Goal: Task Accomplishment & Management: Use online tool/utility

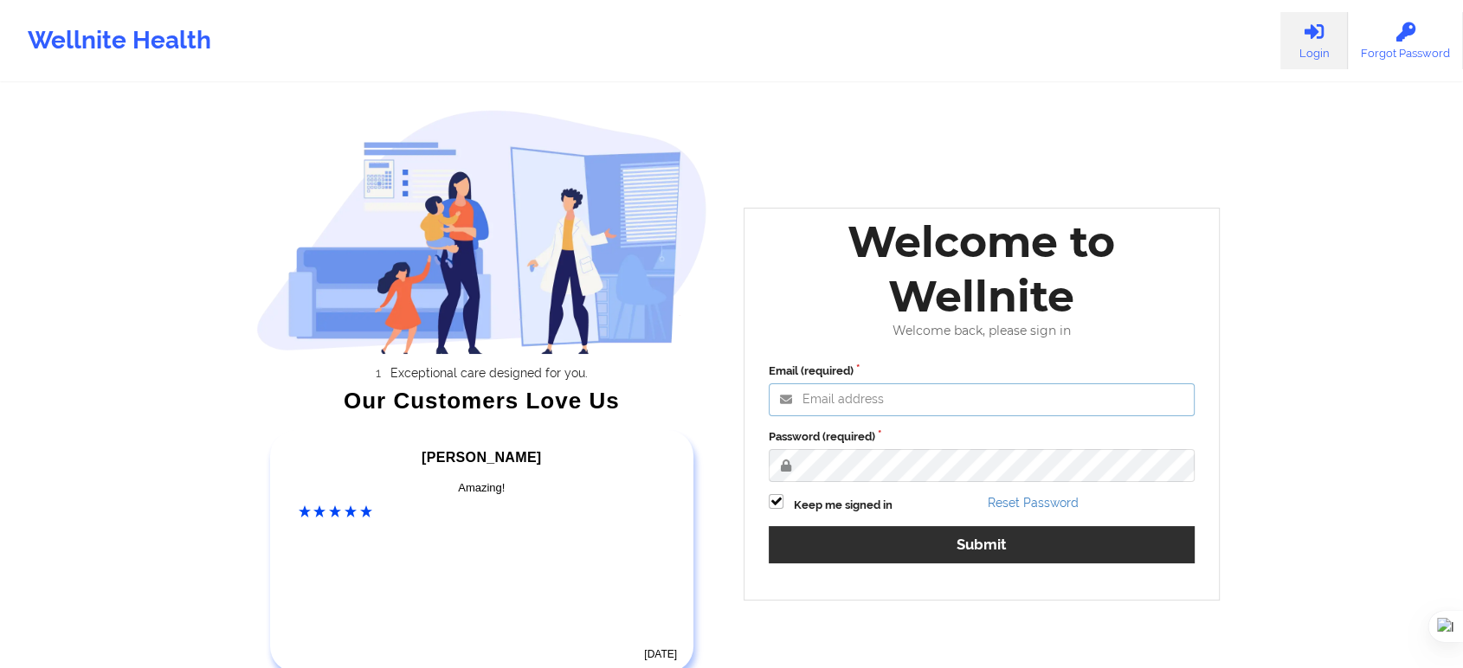
type input "[EMAIL_ADDRESS][DOMAIN_NAME]"
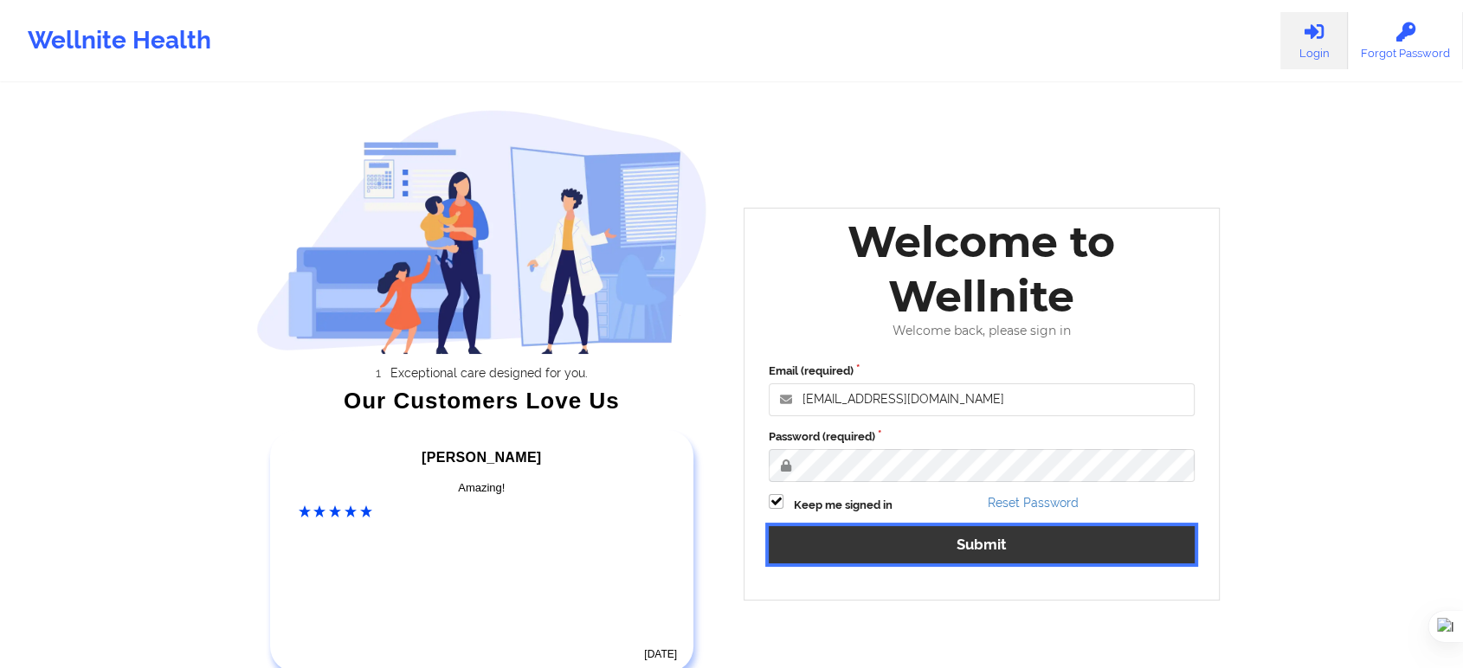
click at [970, 541] on button "Submit" at bounding box center [982, 544] width 426 height 37
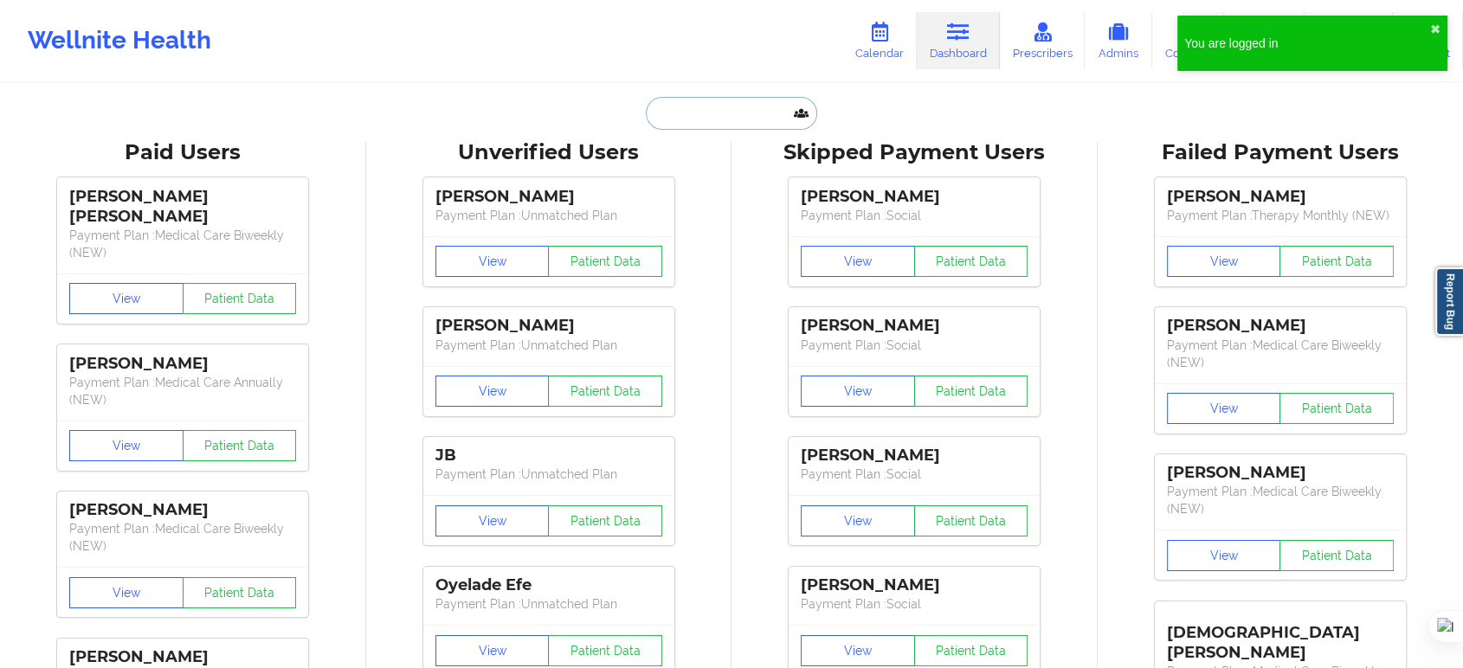
click at [711, 117] on input "text" at bounding box center [731, 113] width 171 height 33
paste input "[PERSON_NAME] (Zocdoc)"
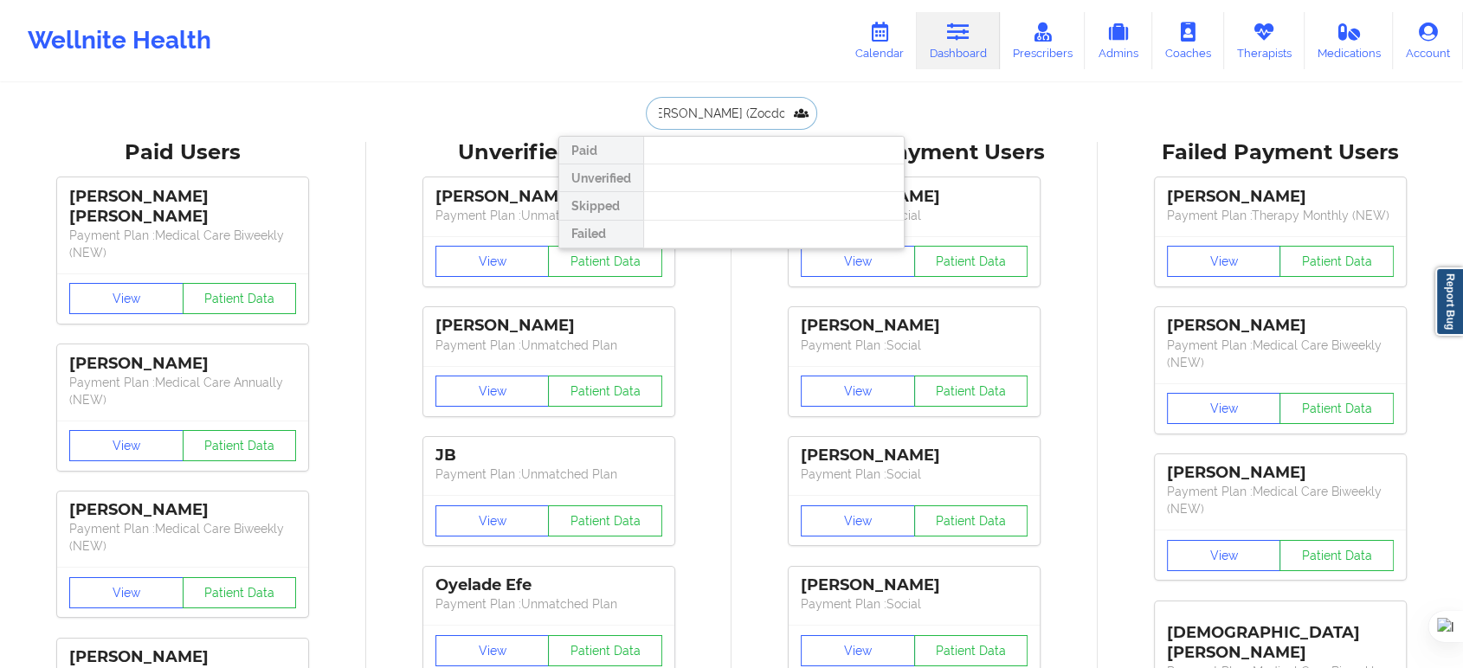
drag, startPoint x: 740, startPoint y: 113, endPoint x: 837, endPoint y: 114, distance: 97.0
click at [837, 114] on div "[PERSON_NAME] (Zocdoc) Paid Unverified Skipped Failed" at bounding box center [731, 113] width 346 height 33
click at [693, 113] on input "[PERSON_NAME]" at bounding box center [731, 113] width 171 height 33
click at [755, 114] on input "[PERSON_NAME]" at bounding box center [731, 113] width 171 height 33
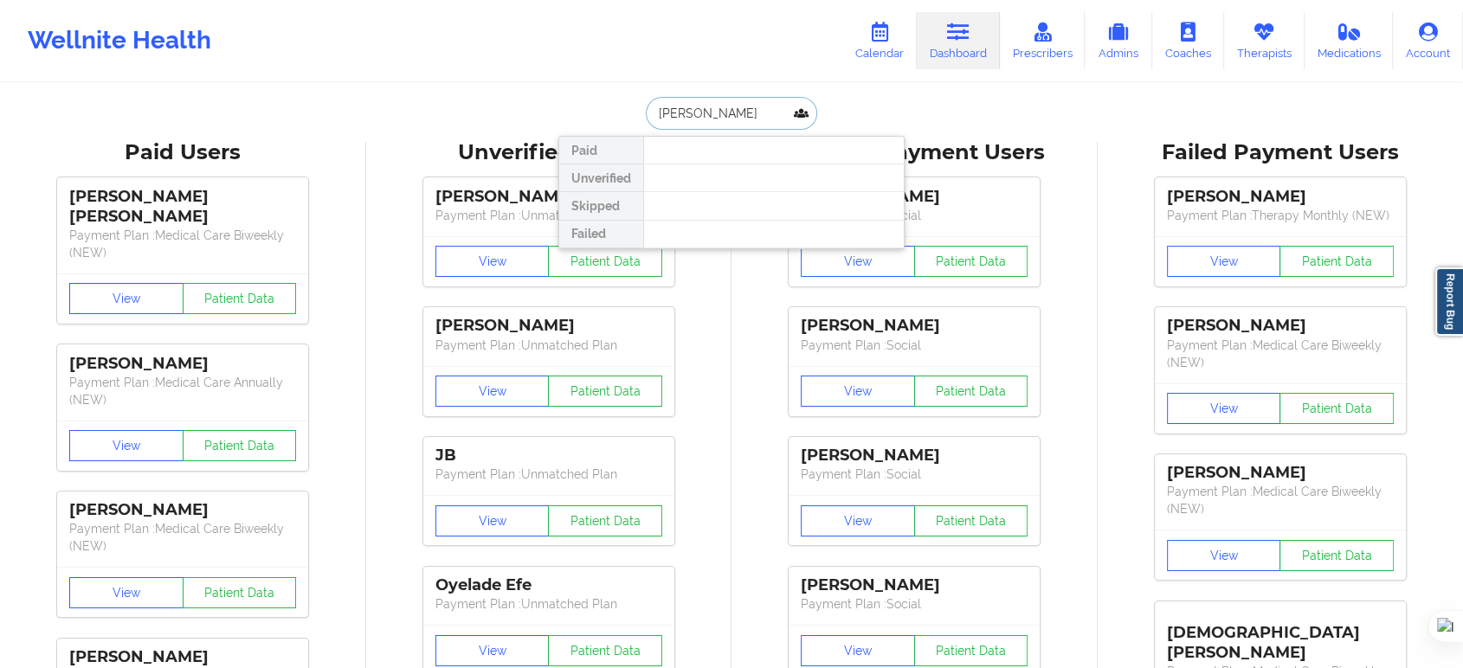
type input "[PERSON_NAME]"
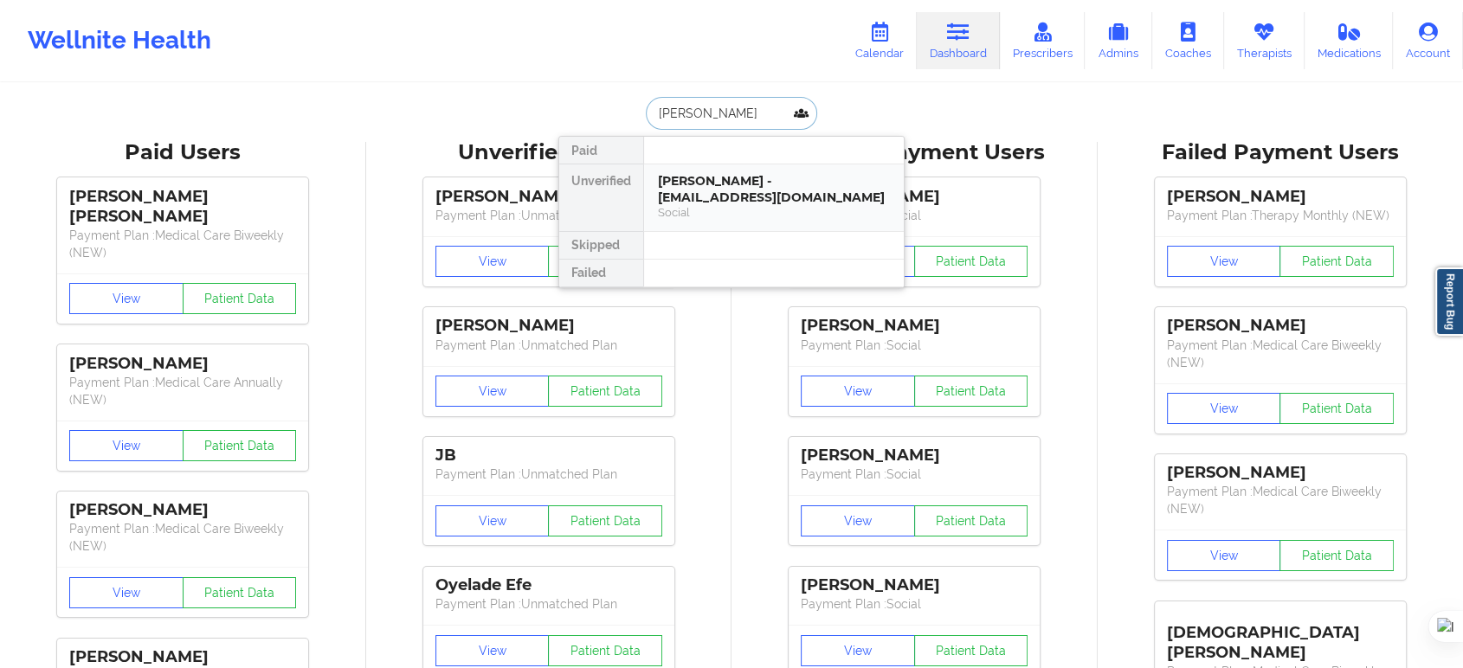
click at [748, 180] on div "[PERSON_NAME] - [EMAIL_ADDRESS][DOMAIN_NAME]" at bounding box center [774, 189] width 232 height 32
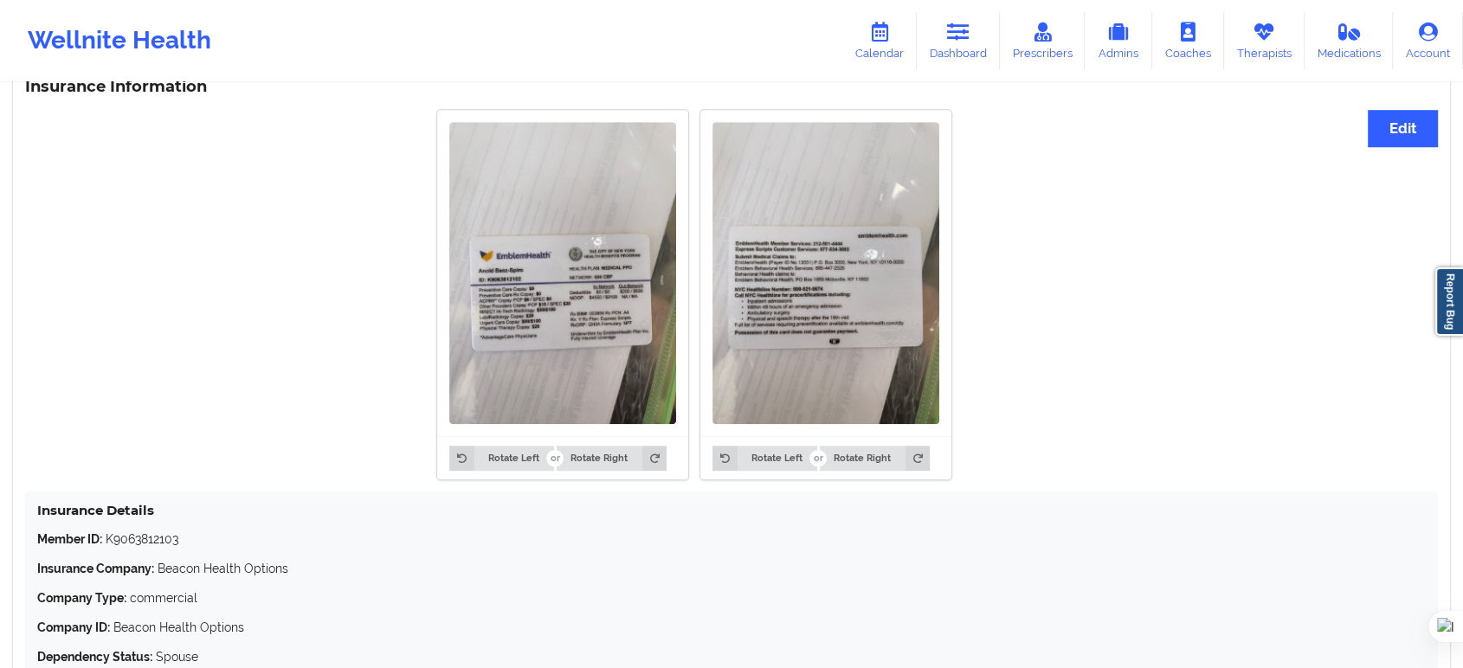
scroll to position [1368, 0]
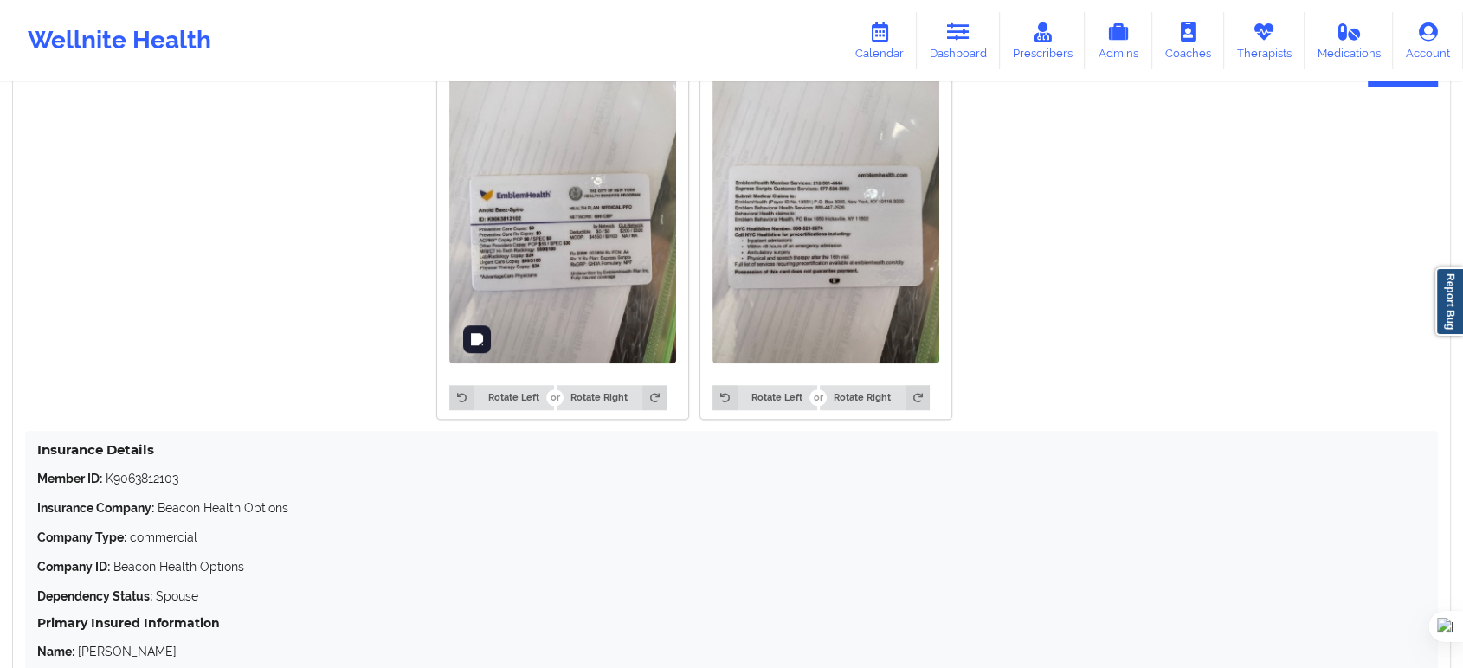
click at [598, 233] on img at bounding box center [562, 212] width 227 height 302
click at [591, 254] on img at bounding box center [562, 212] width 227 height 302
click at [582, 200] on img at bounding box center [562, 212] width 227 height 302
click at [801, 254] on img at bounding box center [825, 212] width 227 height 302
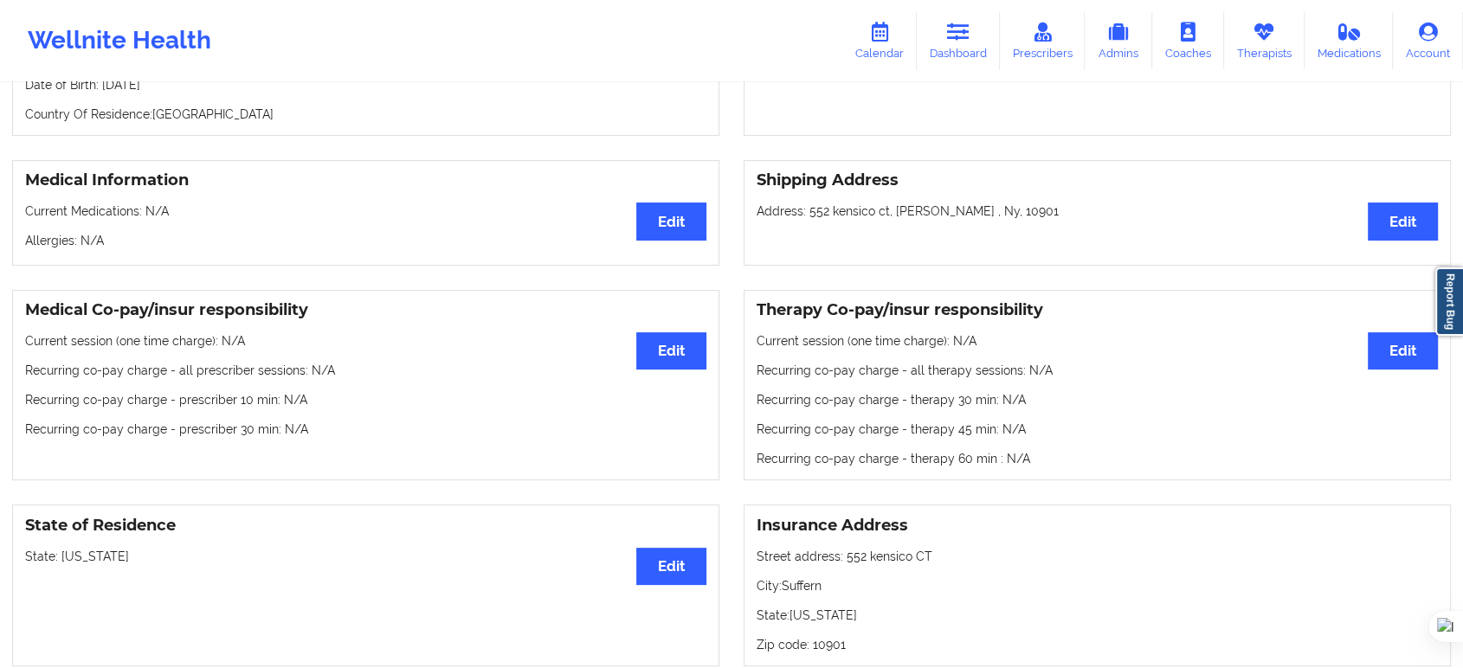
scroll to position [384, 0]
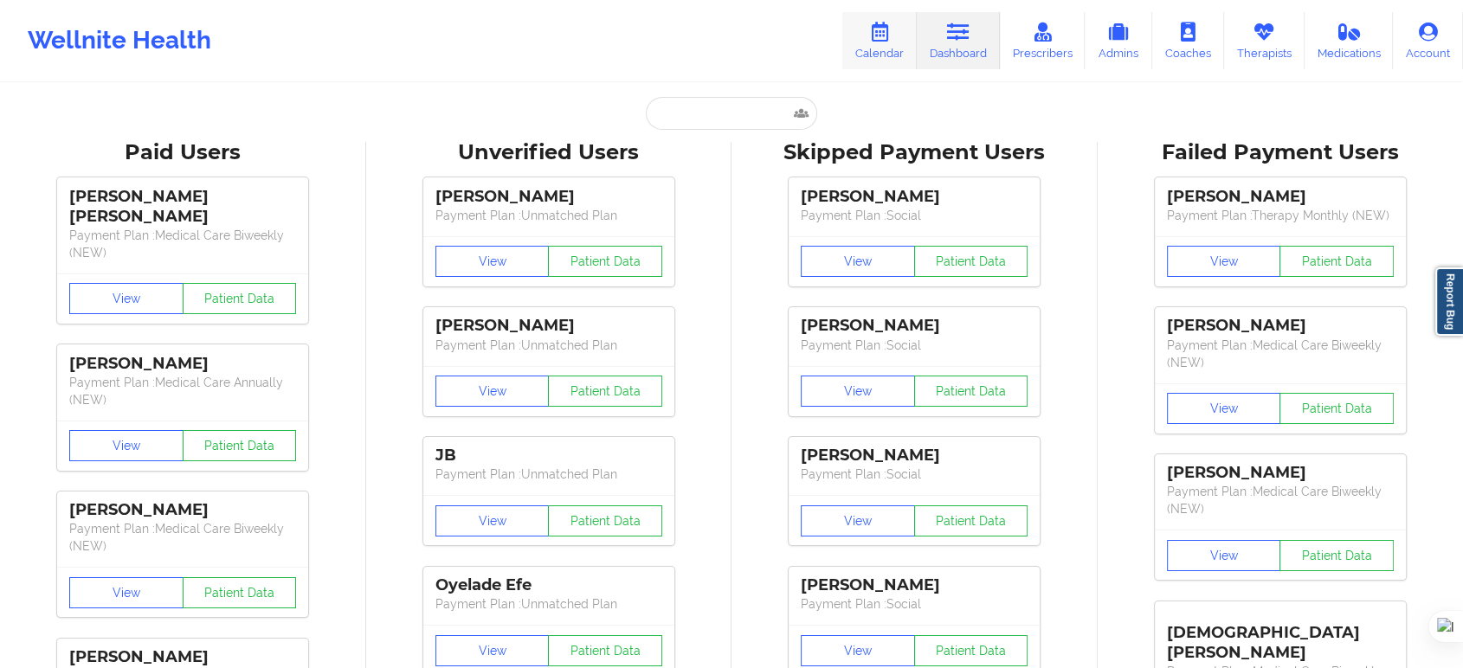
click at [882, 40] on icon at bounding box center [879, 32] width 23 height 19
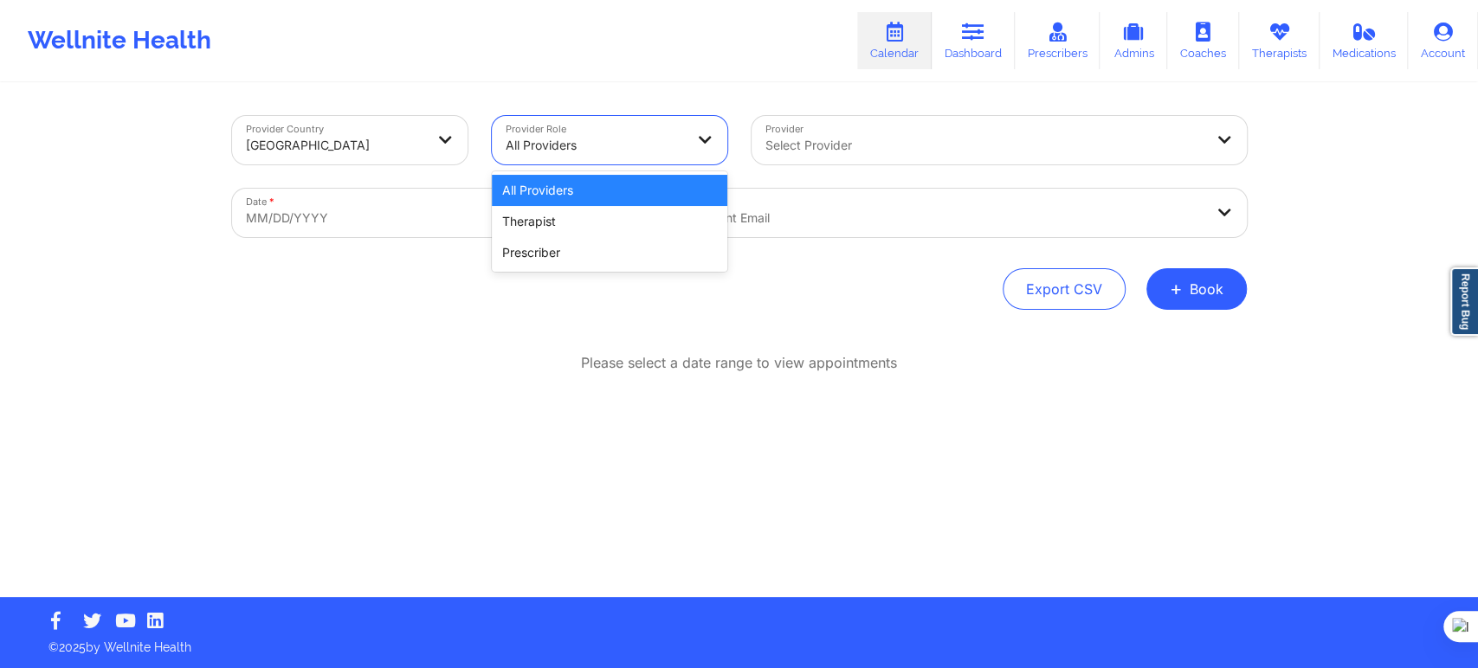
click at [551, 150] on div at bounding box center [595, 145] width 178 height 21
click at [542, 212] on div "Therapist" at bounding box center [609, 221] width 235 height 31
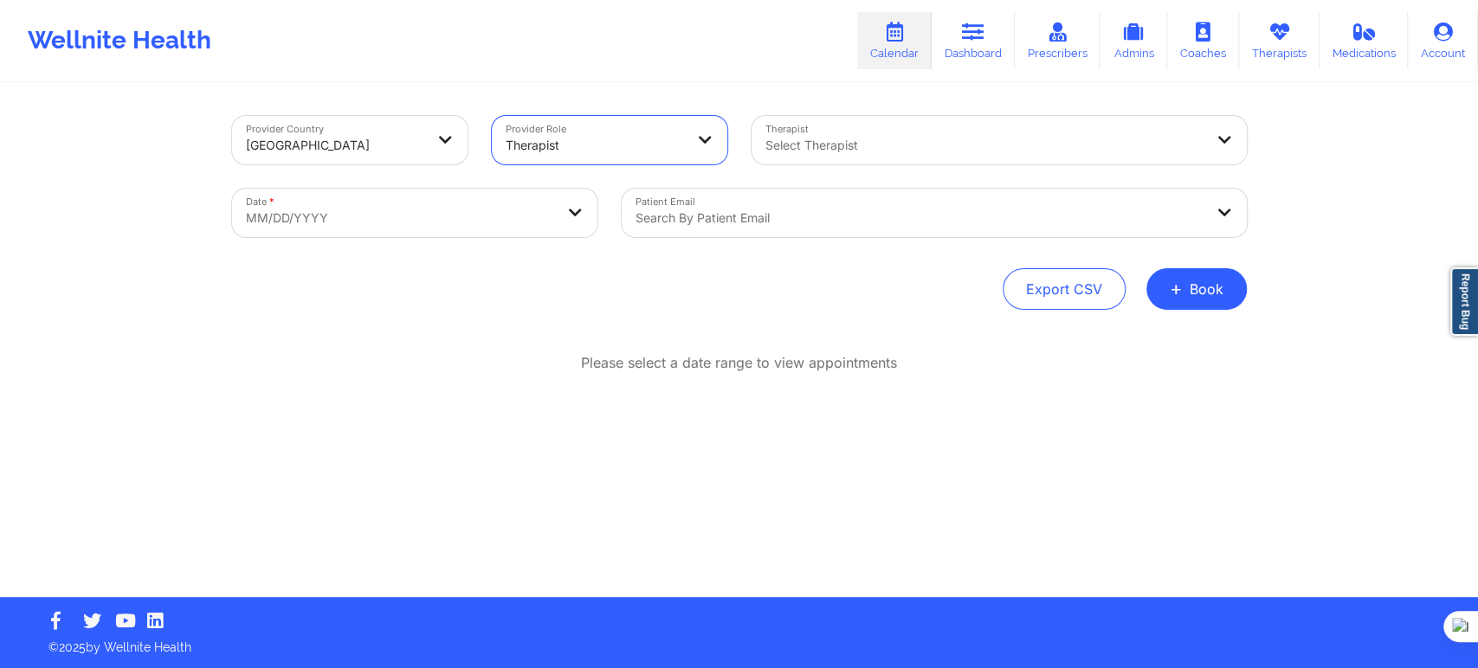
click at [816, 141] on div at bounding box center [984, 145] width 438 height 21
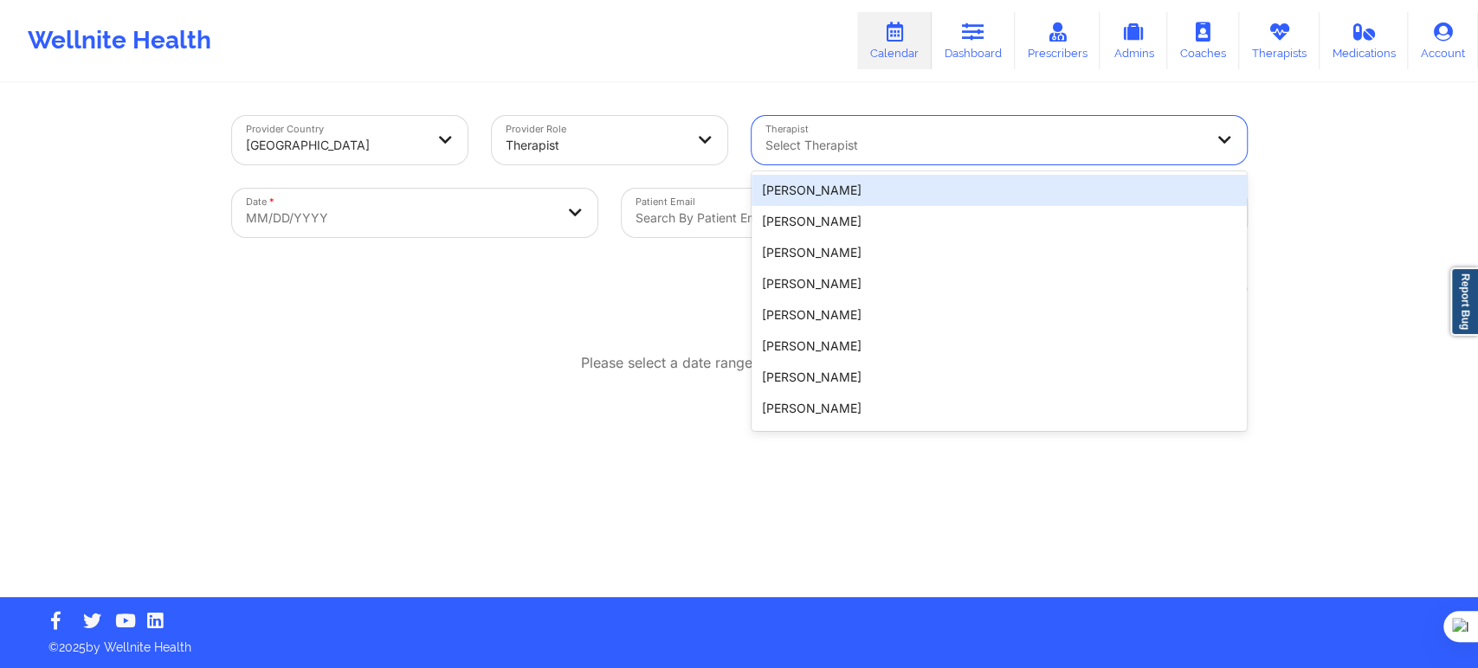
paste input "Bennita Williams"
type input "Bennita Williams"
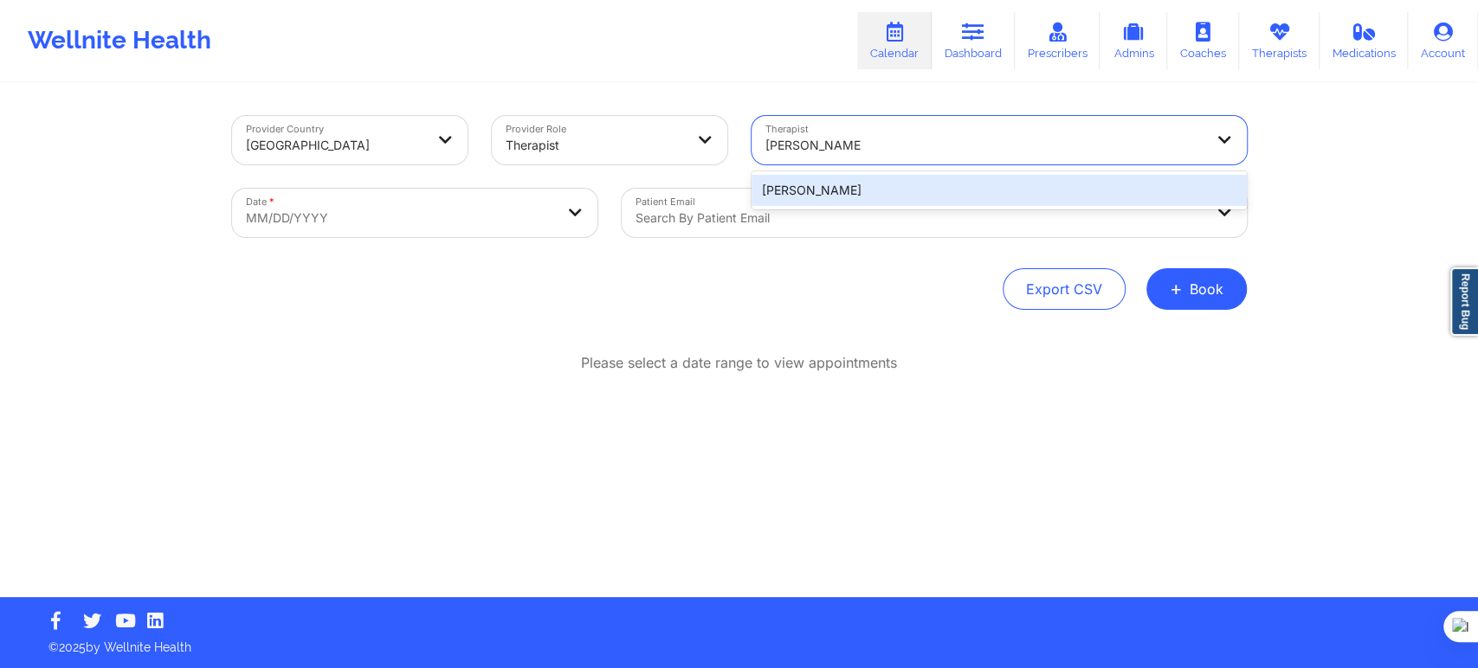
click at [846, 189] on div "Bennita Williams" at bounding box center [998, 190] width 495 height 31
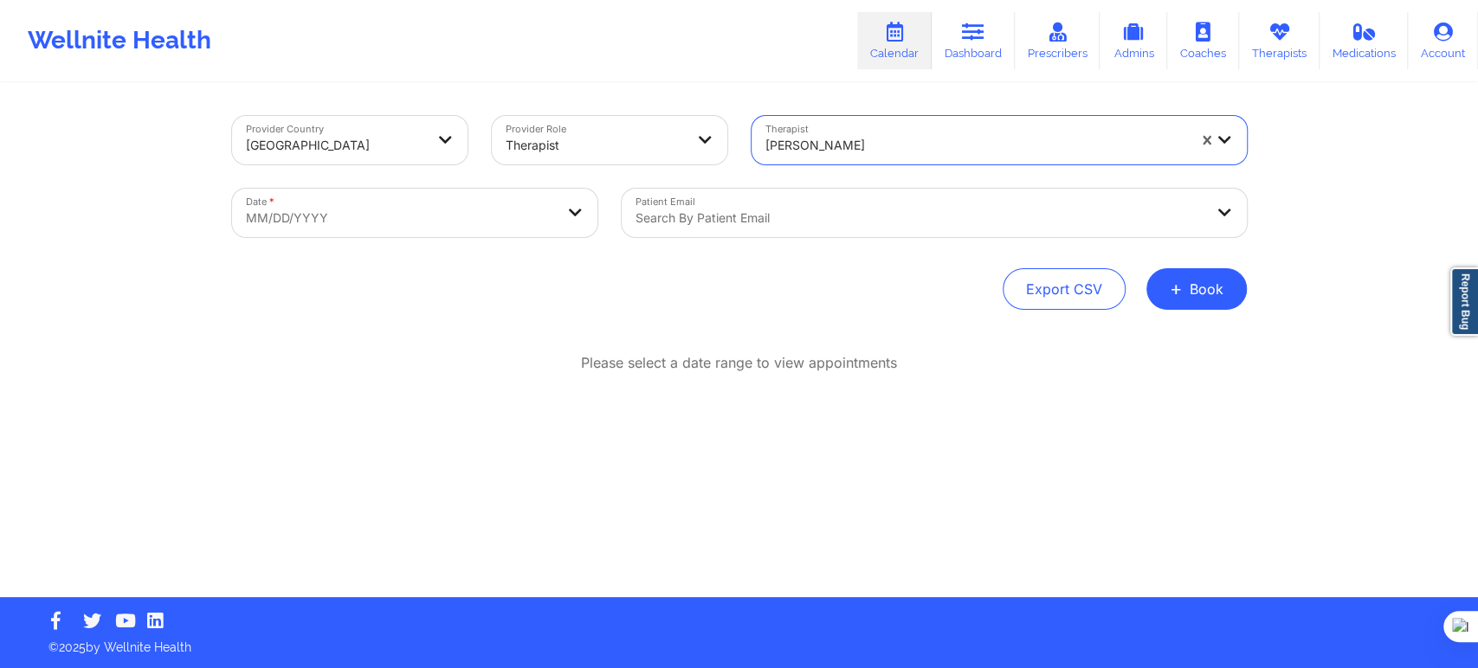
click at [441, 216] on body "Wellnite Health Calendar Dashboard Prescribers Admins Coaches Therapists Medica…" at bounding box center [739, 334] width 1478 height 668
select select "2025-8"
select select "2025-9"
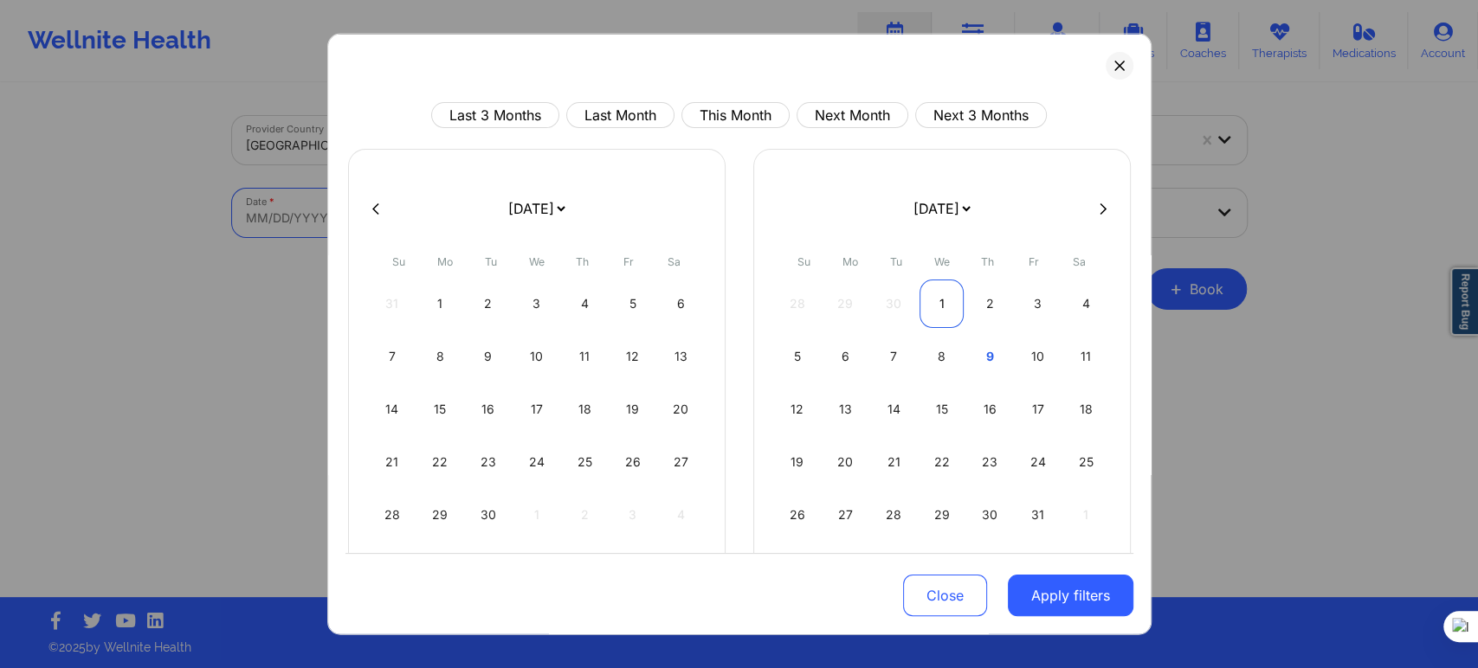
click at [941, 303] on div "1" at bounding box center [941, 304] width 44 height 48
select select "2025-9"
select select "2025-10"
select select "2025-9"
select select "2025-10"
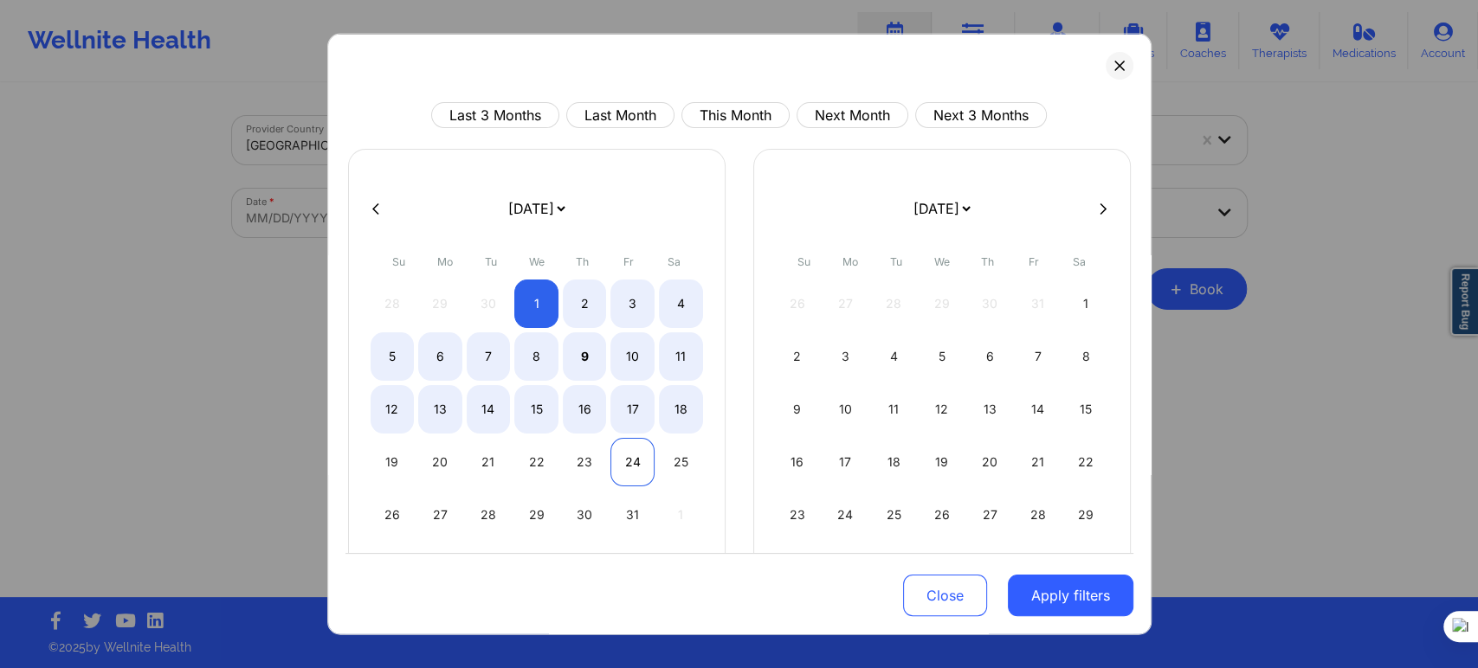
select select "2025-9"
select select "2025-10"
select select "2025-9"
select select "2025-10"
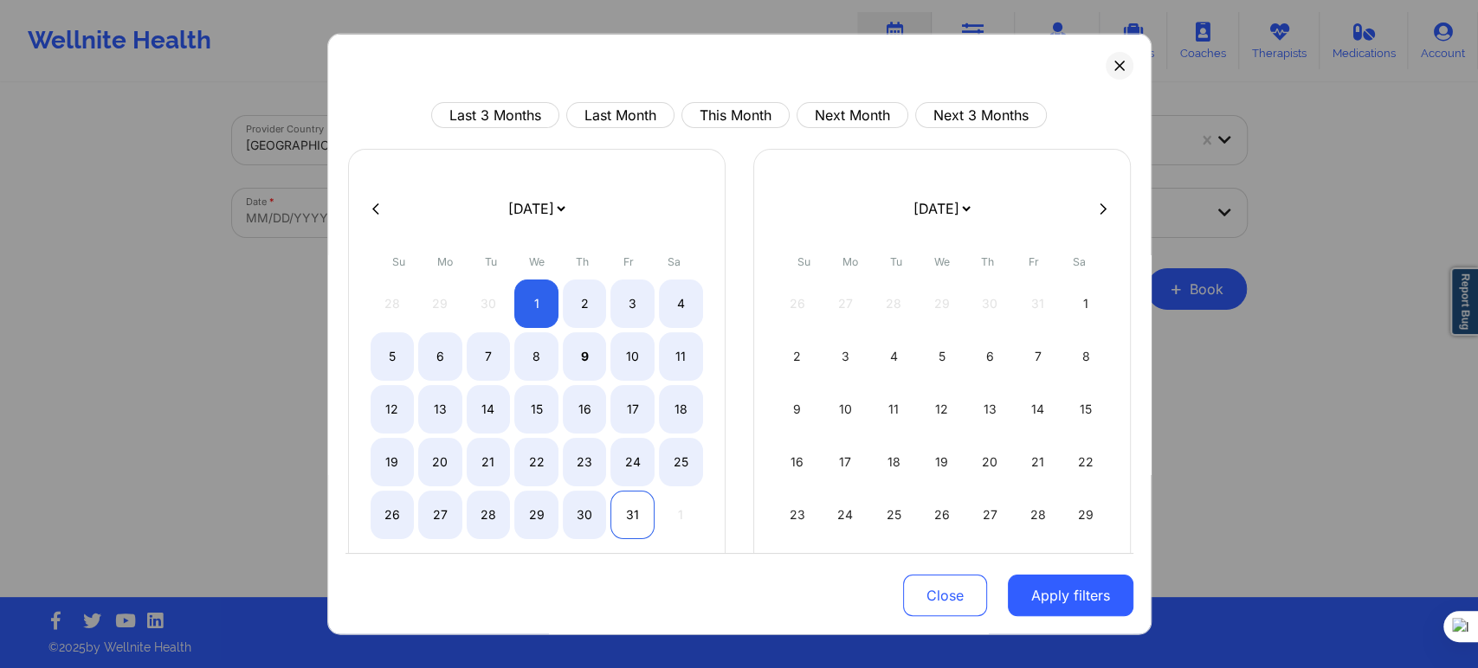
click at [626, 504] on div "31" at bounding box center [632, 515] width 44 height 48
select select "2025-9"
select select "2025-10"
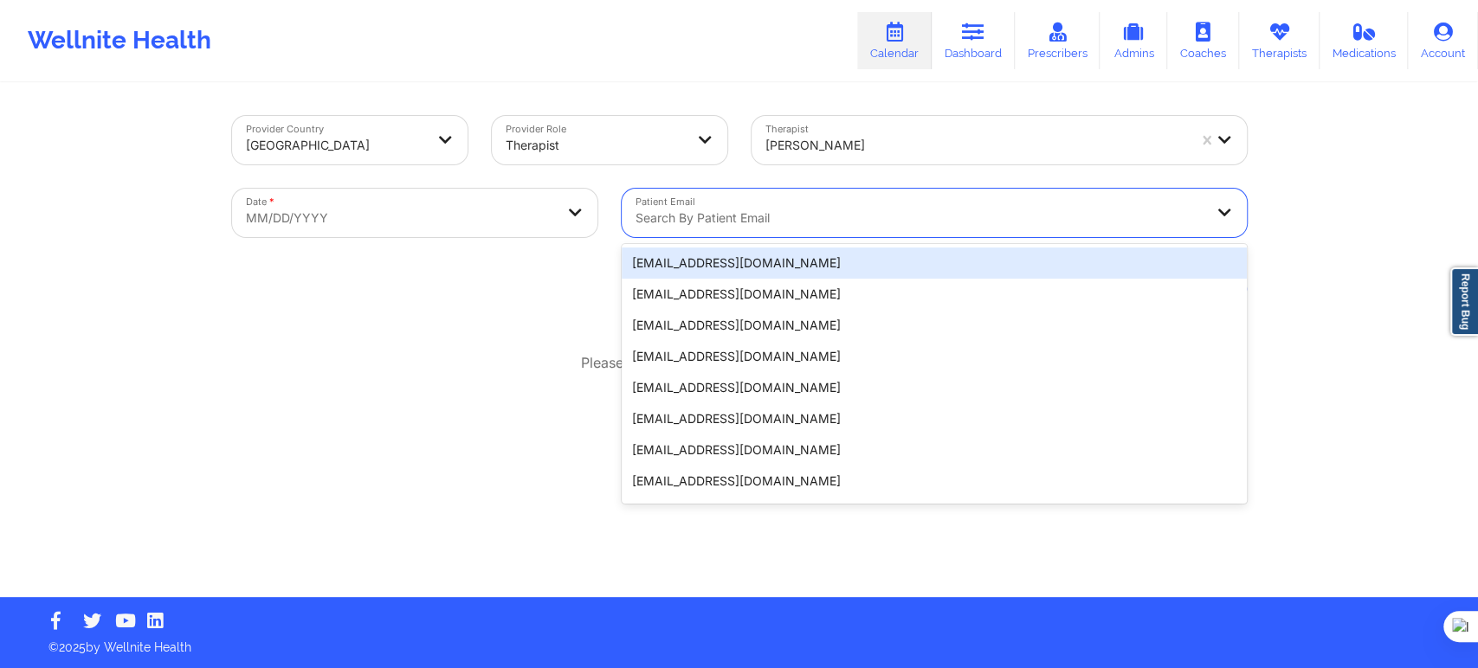
click at [762, 212] on div at bounding box center [919, 218] width 568 height 21
paste input "montgomery.april8@gmail.com"
type input "montgomery.april8@gmail.com"
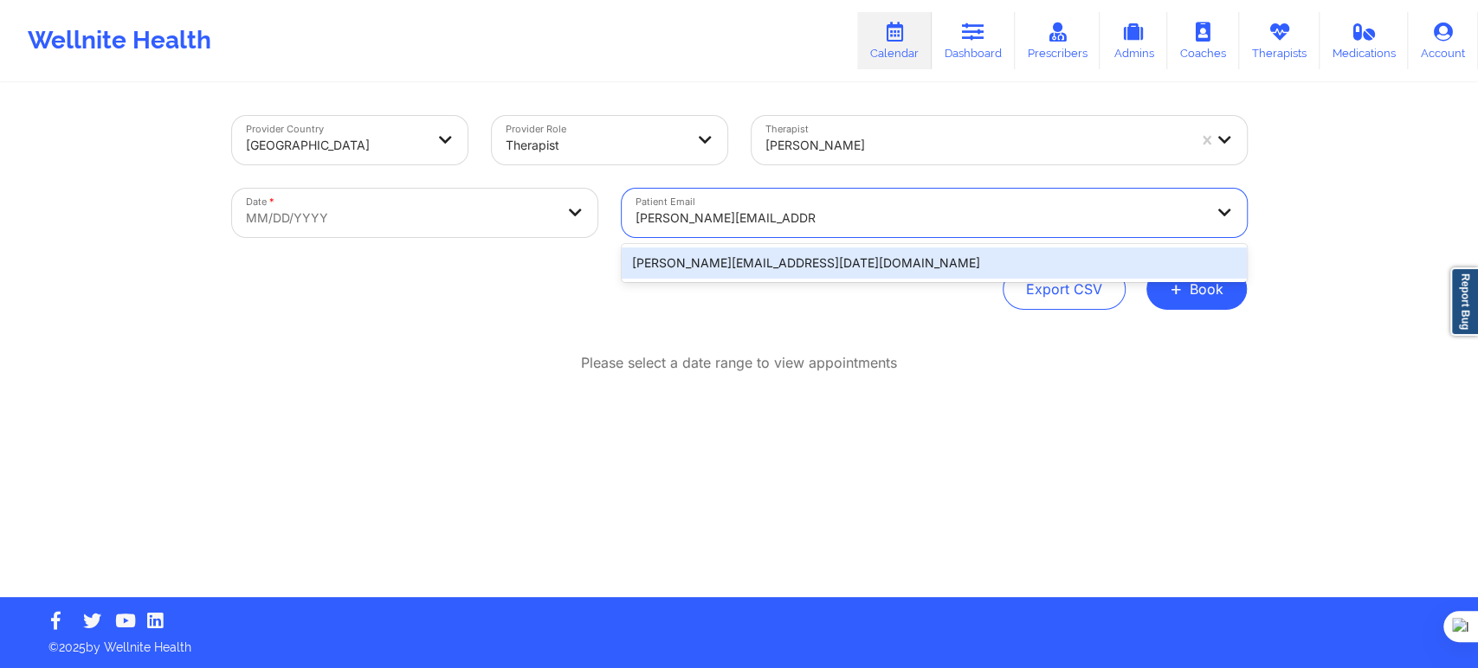
click at [879, 267] on div "montgomery.april8@gmail.com" at bounding box center [933, 263] width 625 height 31
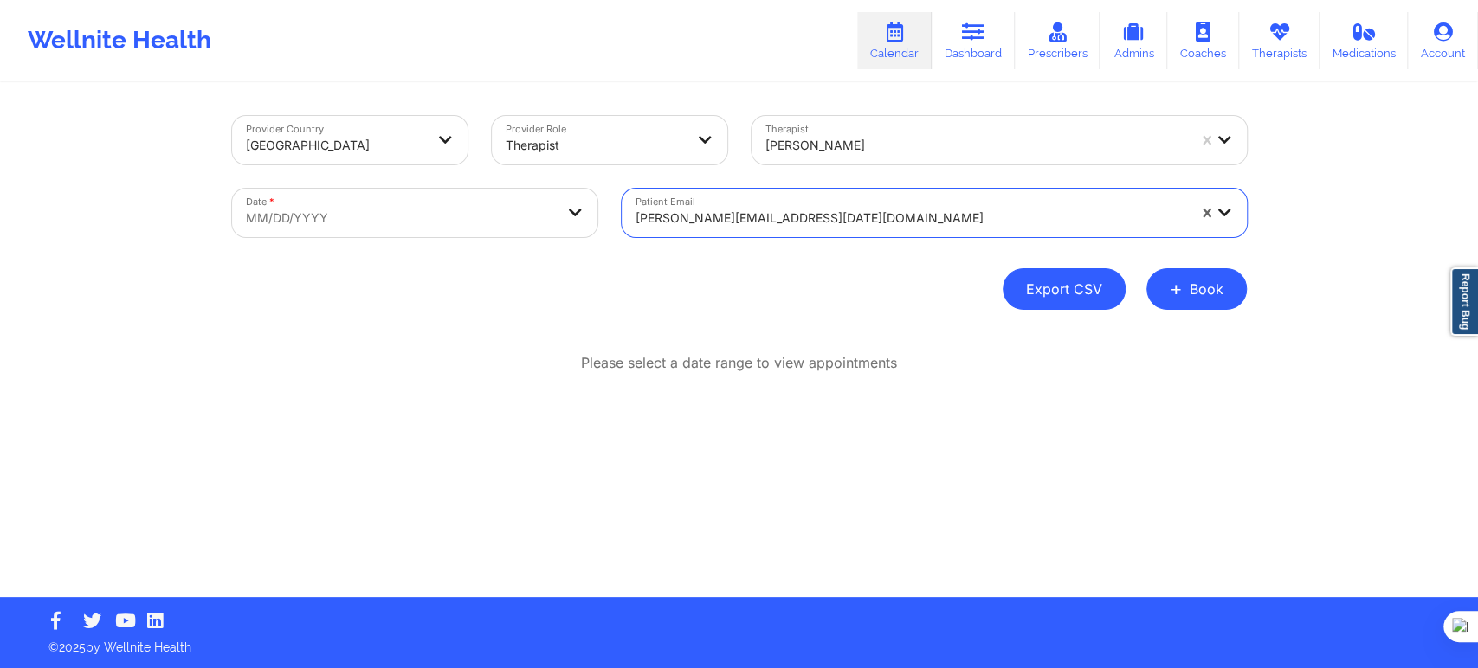
click at [1064, 299] on button "Export CSV" at bounding box center [1063, 289] width 123 height 42
select select "2025-8"
select select "2025-9"
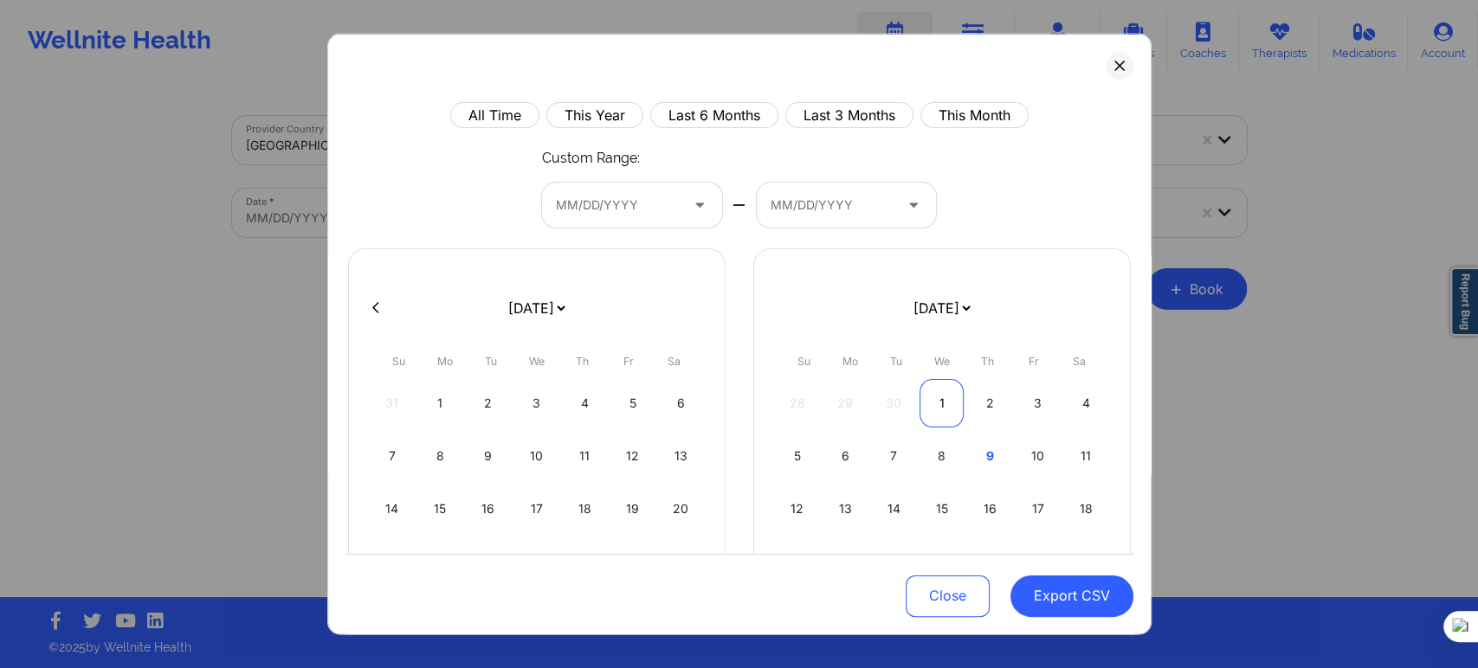
click at [937, 390] on div "1" at bounding box center [941, 402] width 44 height 48
select select "2025-8"
select select "2025-9"
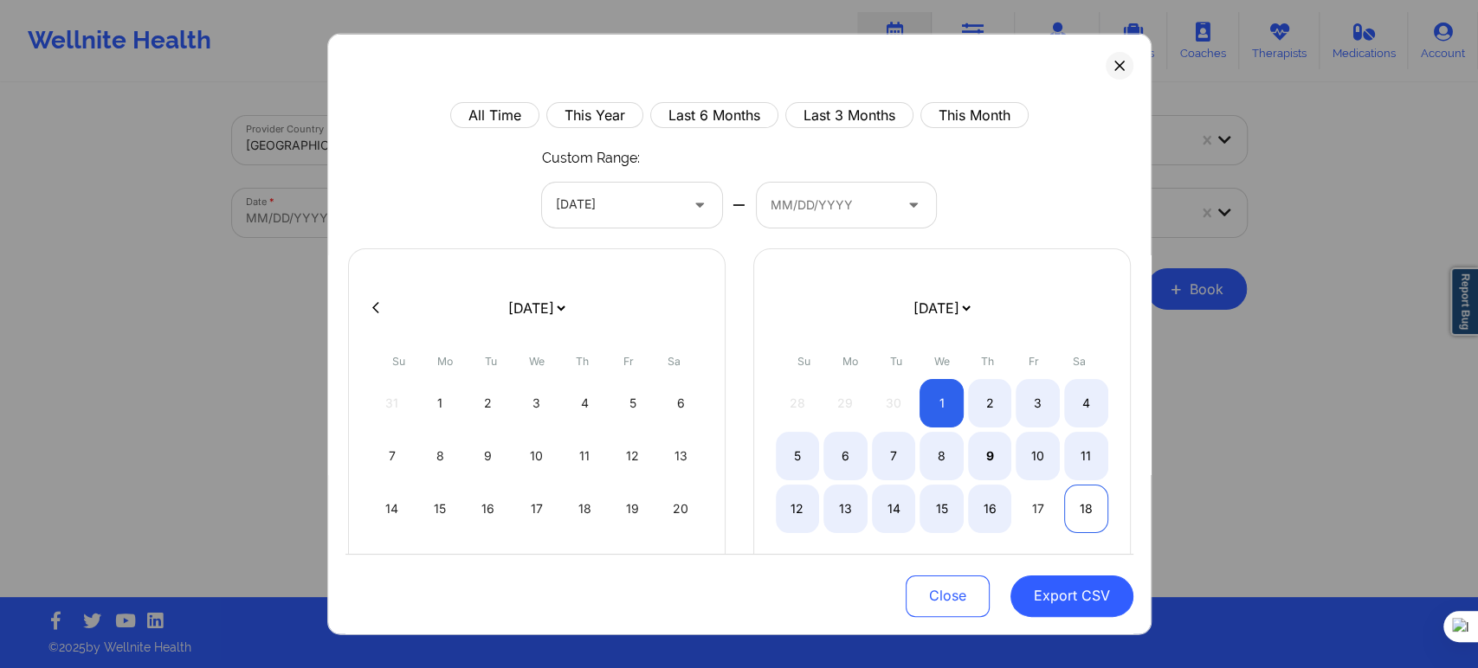
select select "2025-8"
select select "2025-9"
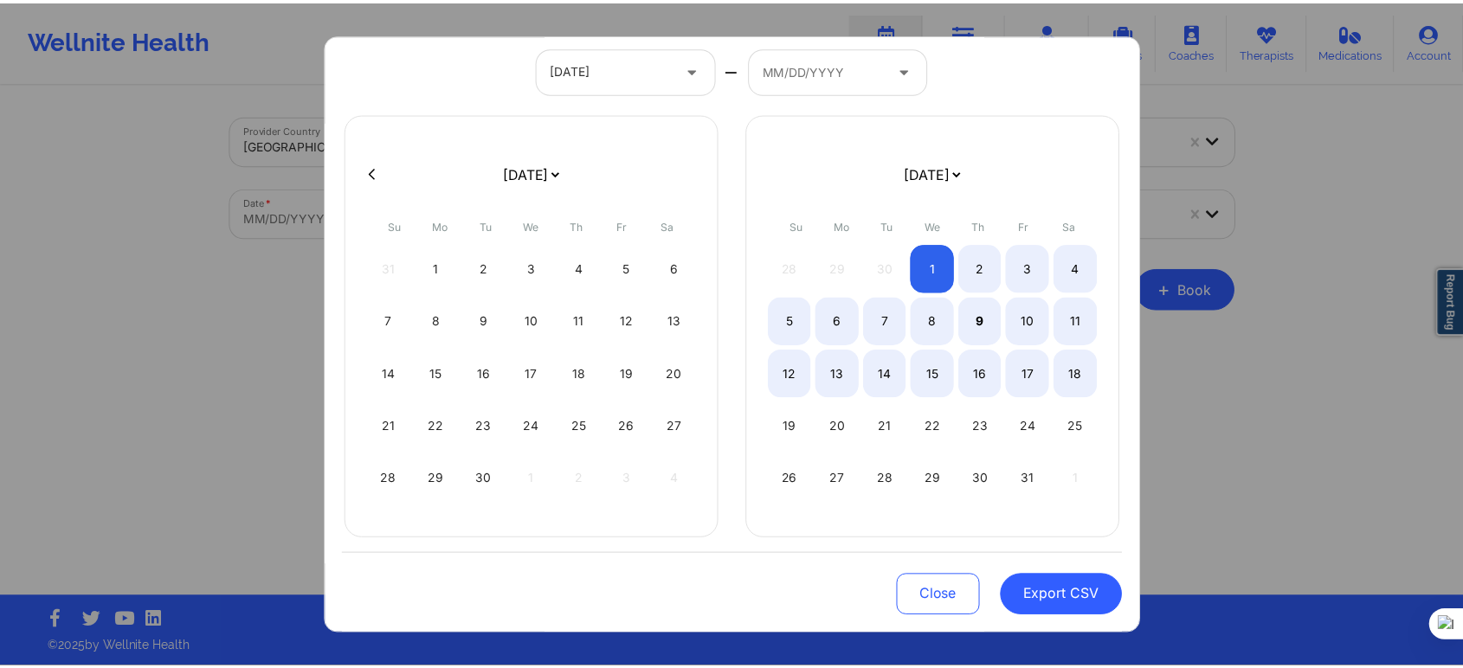
scroll to position [138, 0]
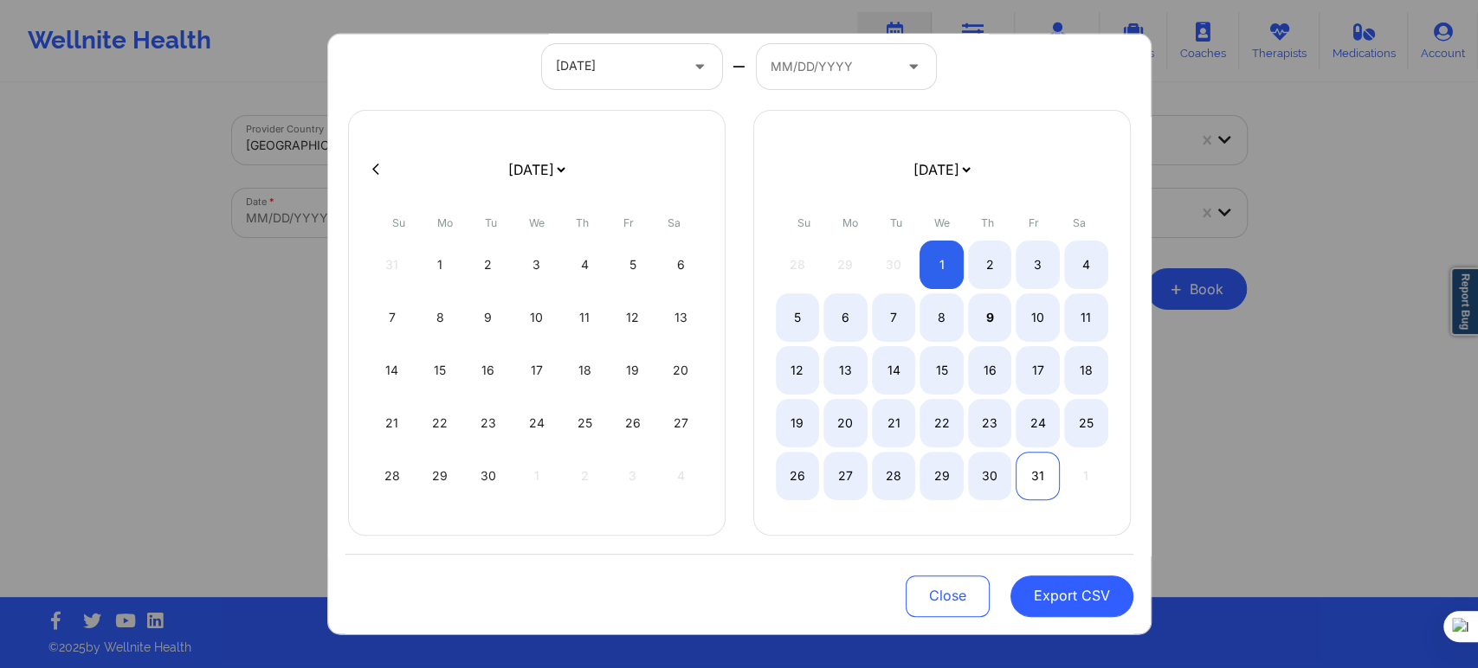
click at [1040, 480] on div "31" at bounding box center [1037, 475] width 44 height 48
select select "2025-8"
select select "2025-9"
click at [1059, 594] on button "Export CSV" at bounding box center [1071, 596] width 123 height 42
select select "2025-8"
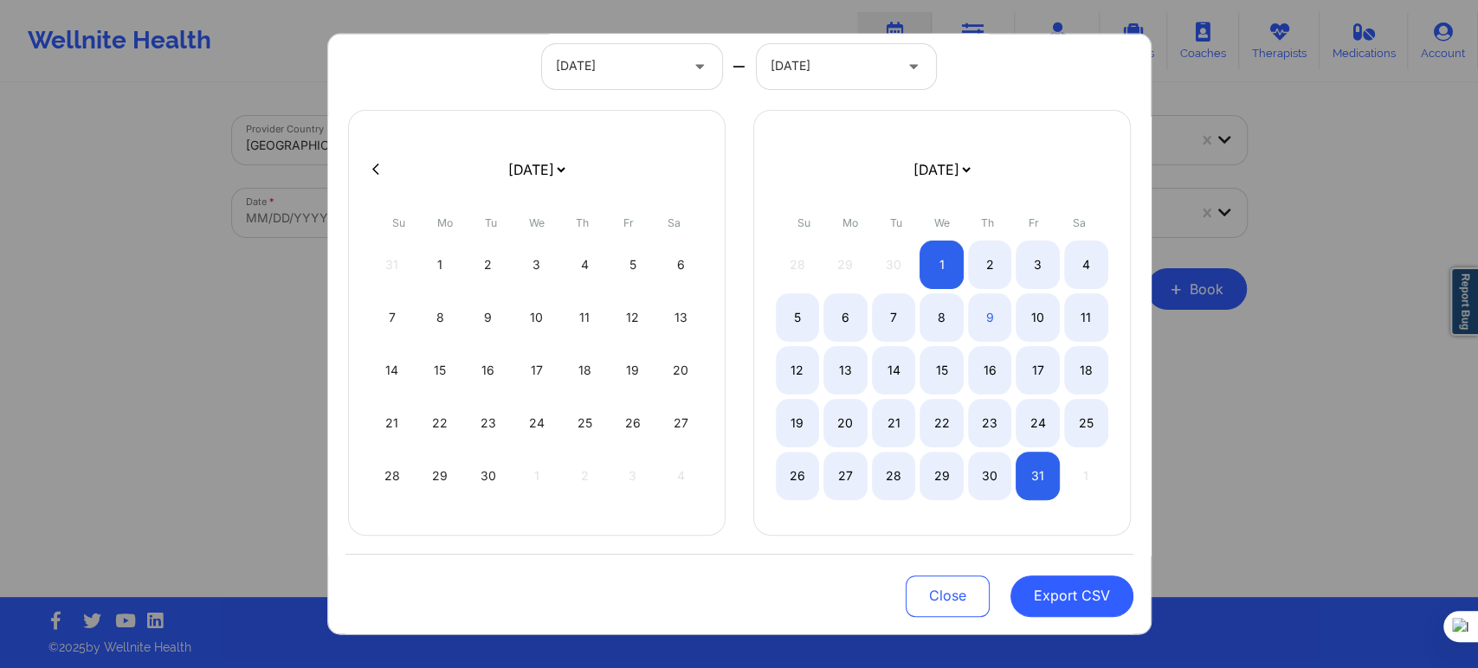
select select "2025-9"
click at [953, 596] on button "Close" at bounding box center [947, 596] width 84 height 42
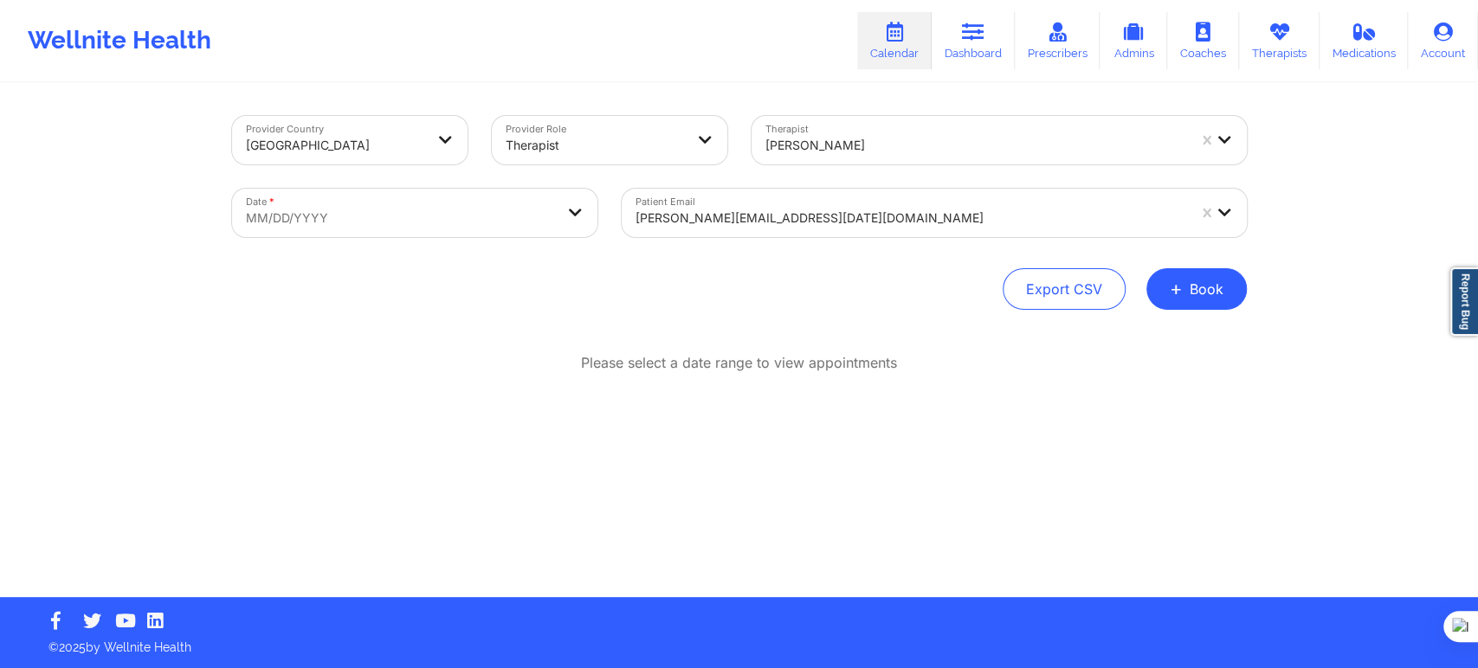
click at [457, 197] on body "Wellnite Health Calendar Dashboard Prescribers Admins Coaches Therapists Medica…" at bounding box center [739, 334] width 1478 height 668
select select "2025-8"
select select "2025-9"
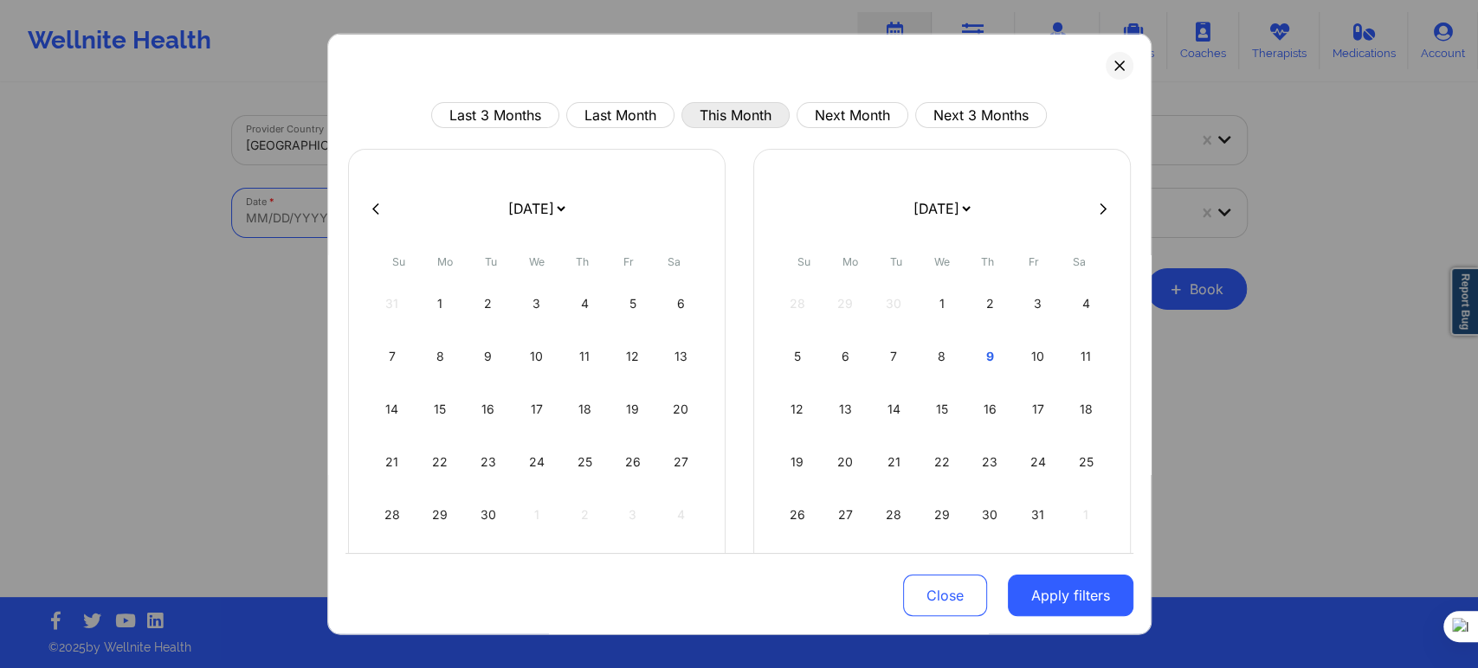
click at [728, 121] on button "This Month" at bounding box center [735, 115] width 108 height 26
select select "2025-9"
select select "2025-10"
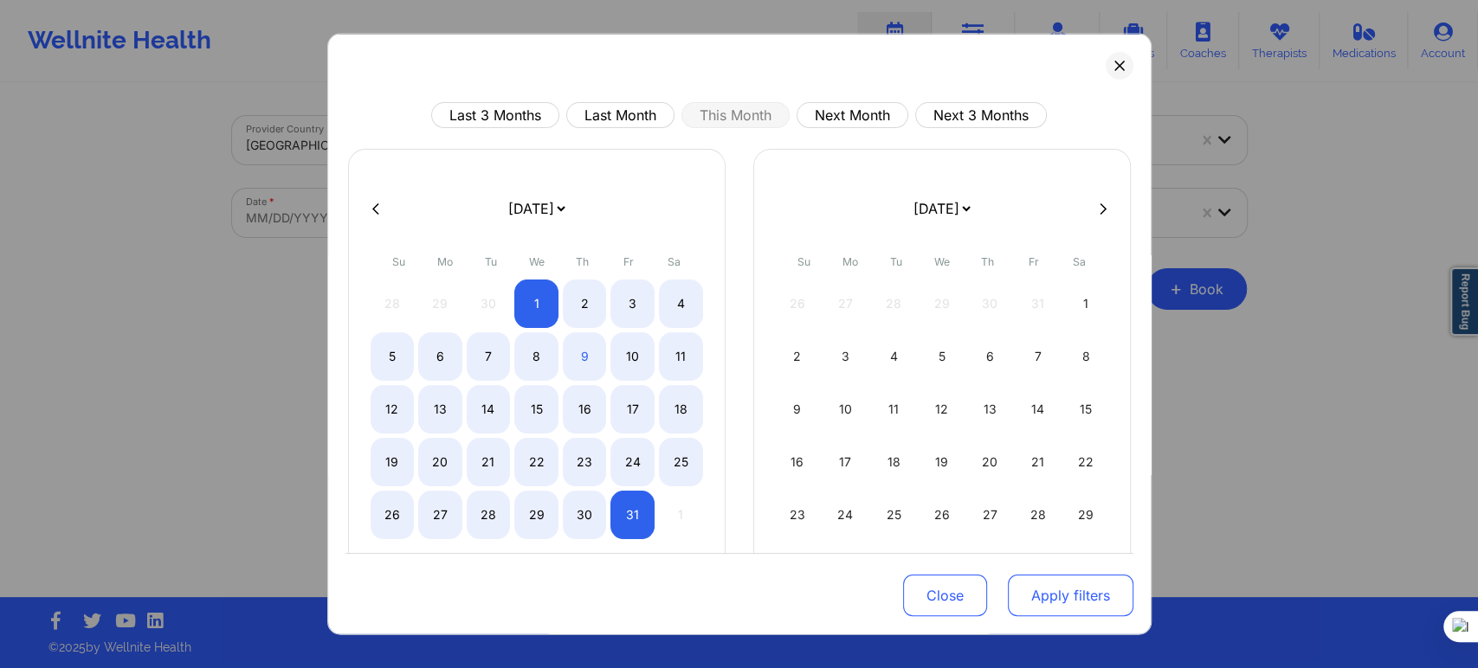
click at [1059, 597] on button "Apply filters" at bounding box center [1071, 596] width 126 height 42
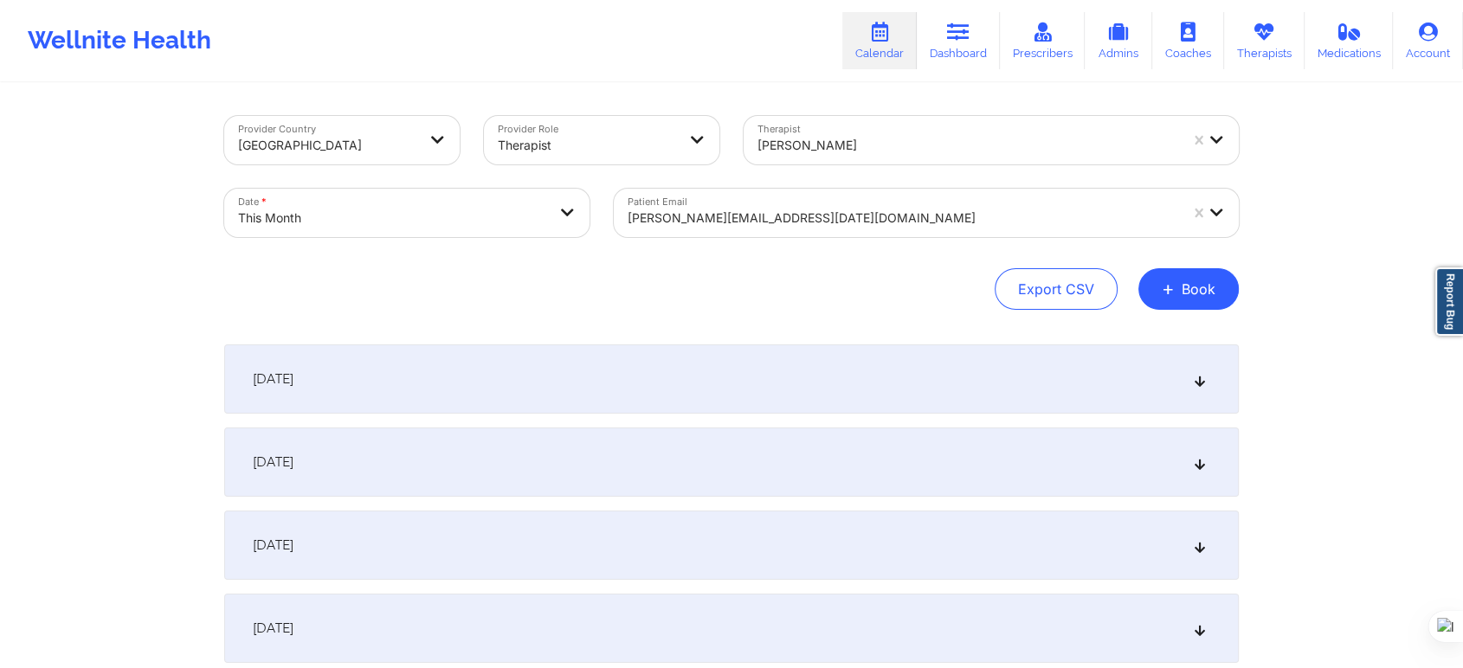
click at [374, 378] on div "October 1, 2025" at bounding box center [731, 379] width 1014 height 69
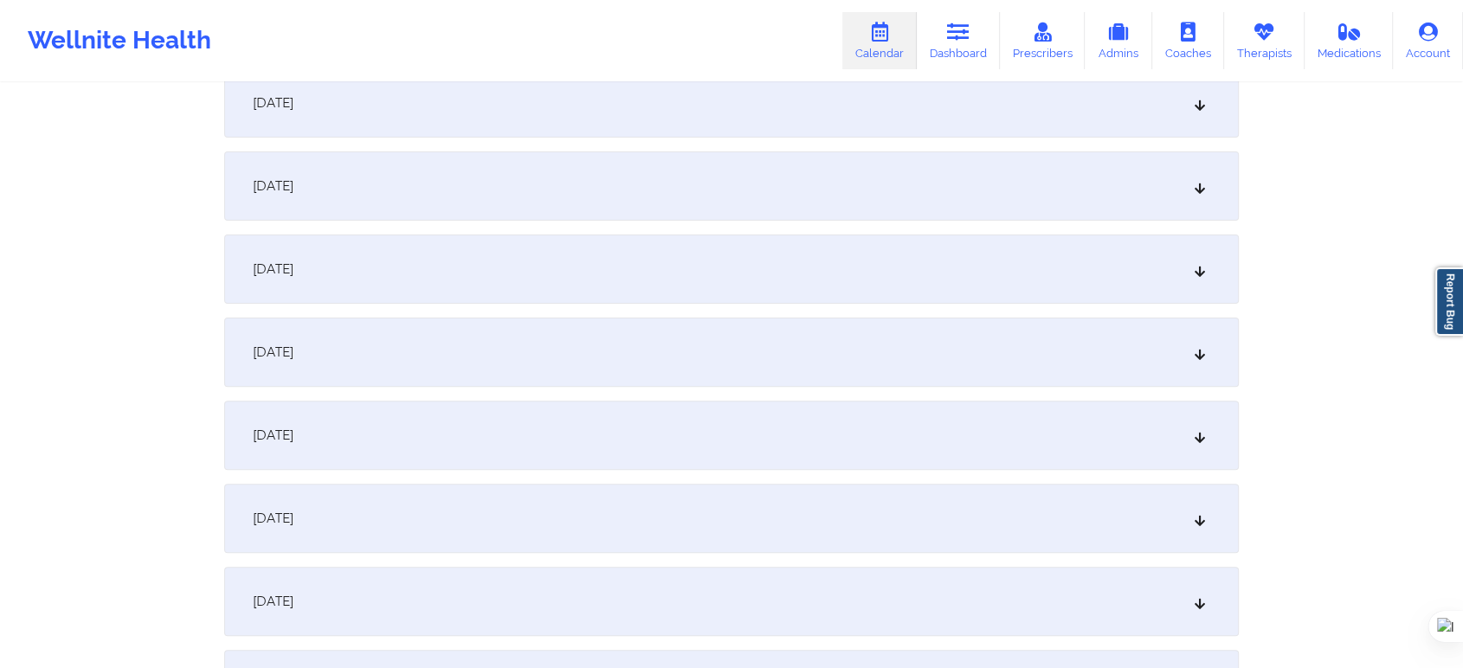
scroll to position [480, 0]
click at [383, 268] on div "October 4, 2025" at bounding box center [731, 268] width 1014 height 69
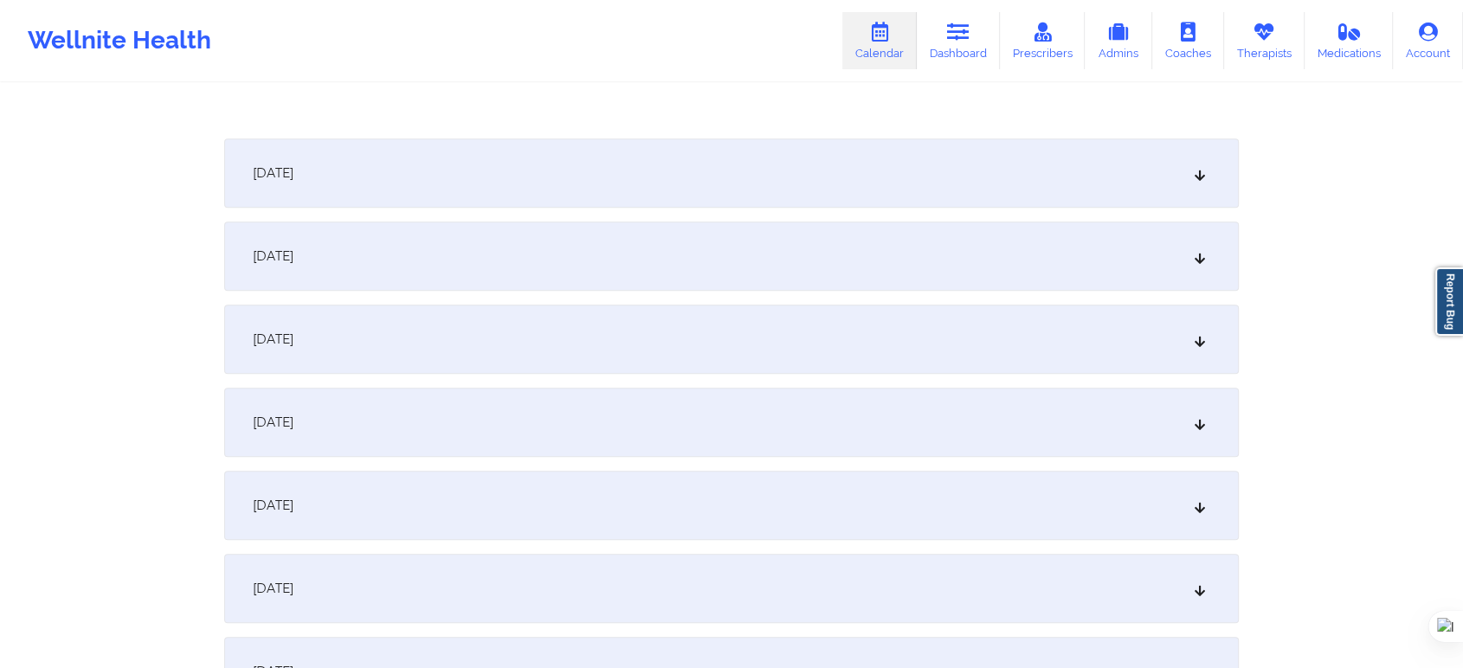
scroll to position [866, 0]
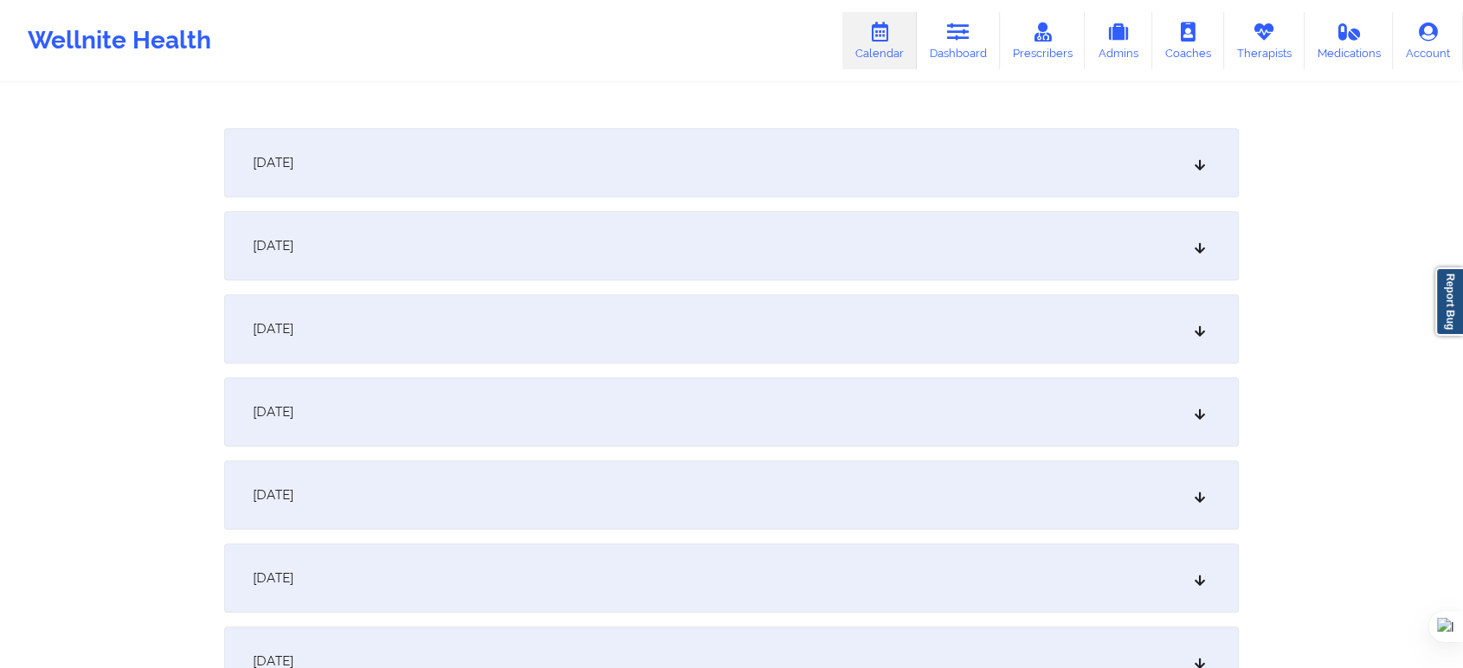
click at [293, 158] on span "October 5, 2025" at bounding box center [273, 162] width 41 height 17
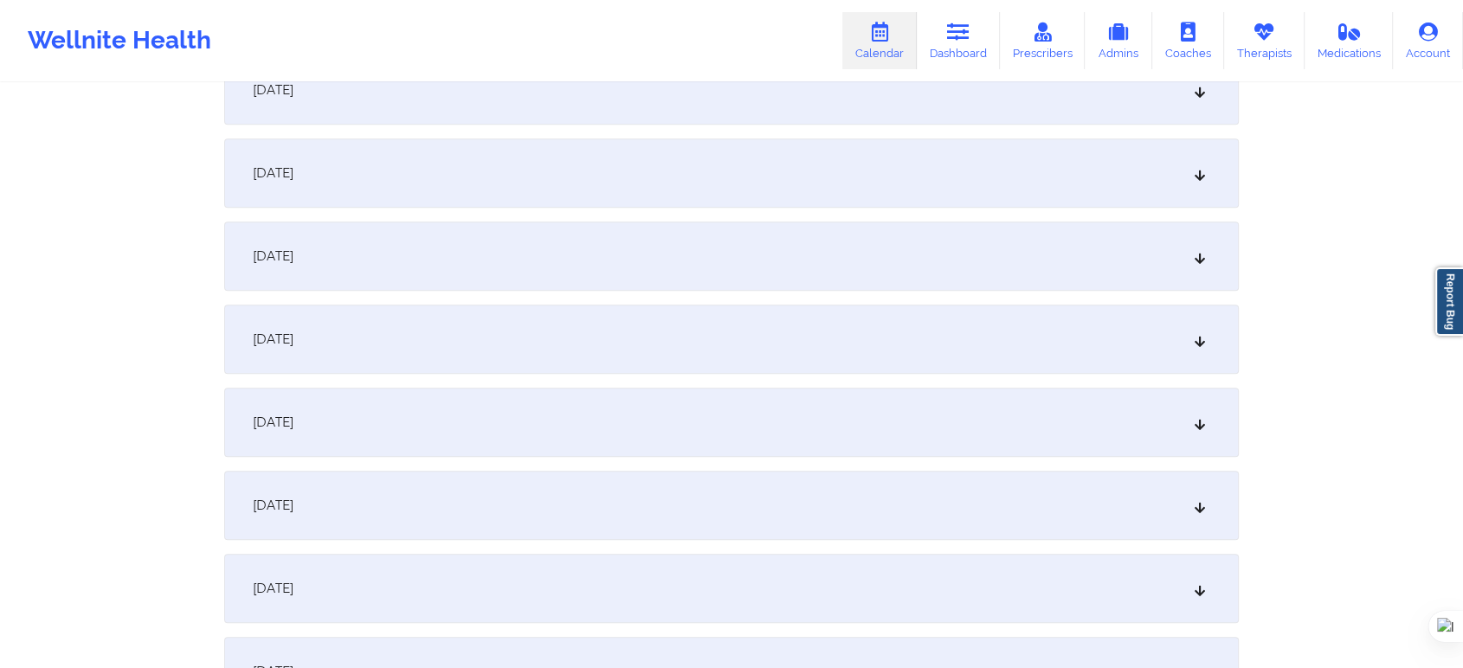
scroll to position [1346, 0]
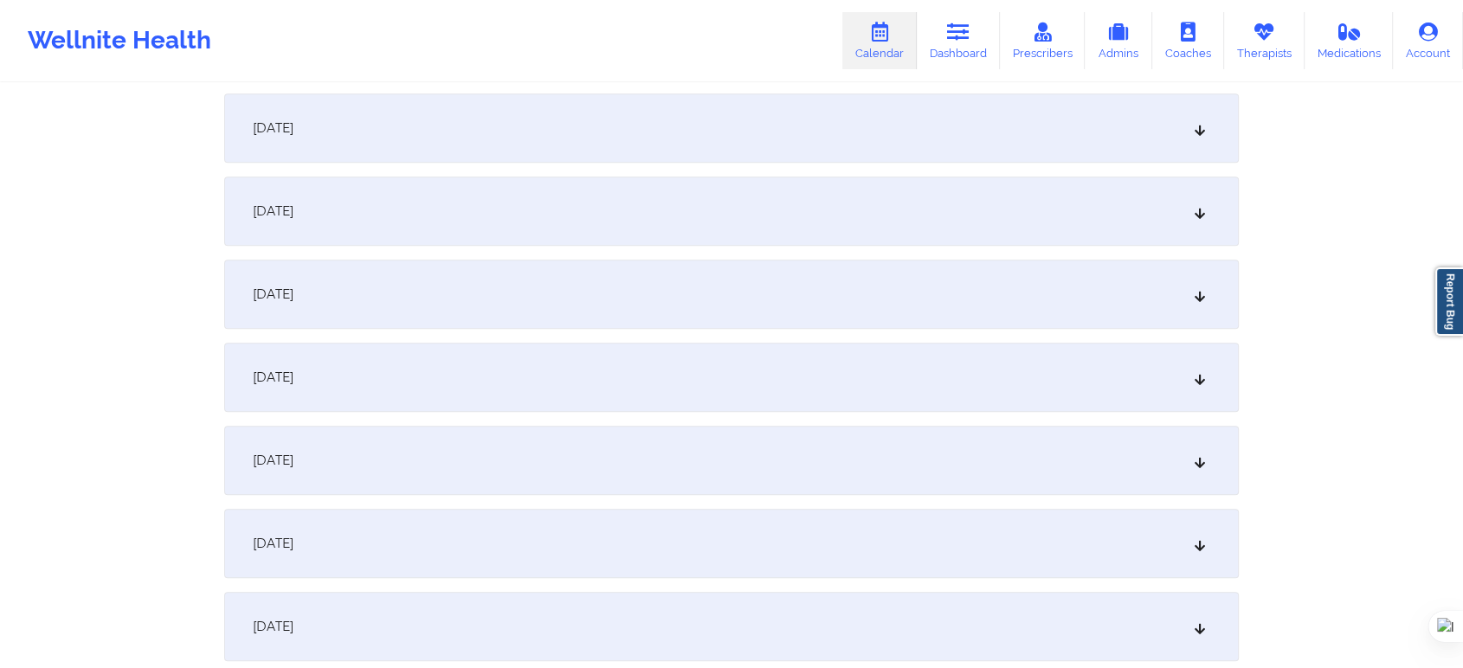
click at [397, 367] on div "October 11, 2025" at bounding box center [731, 377] width 1014 height 69
